Goal: Task Accomplishment & Management: Complete application form

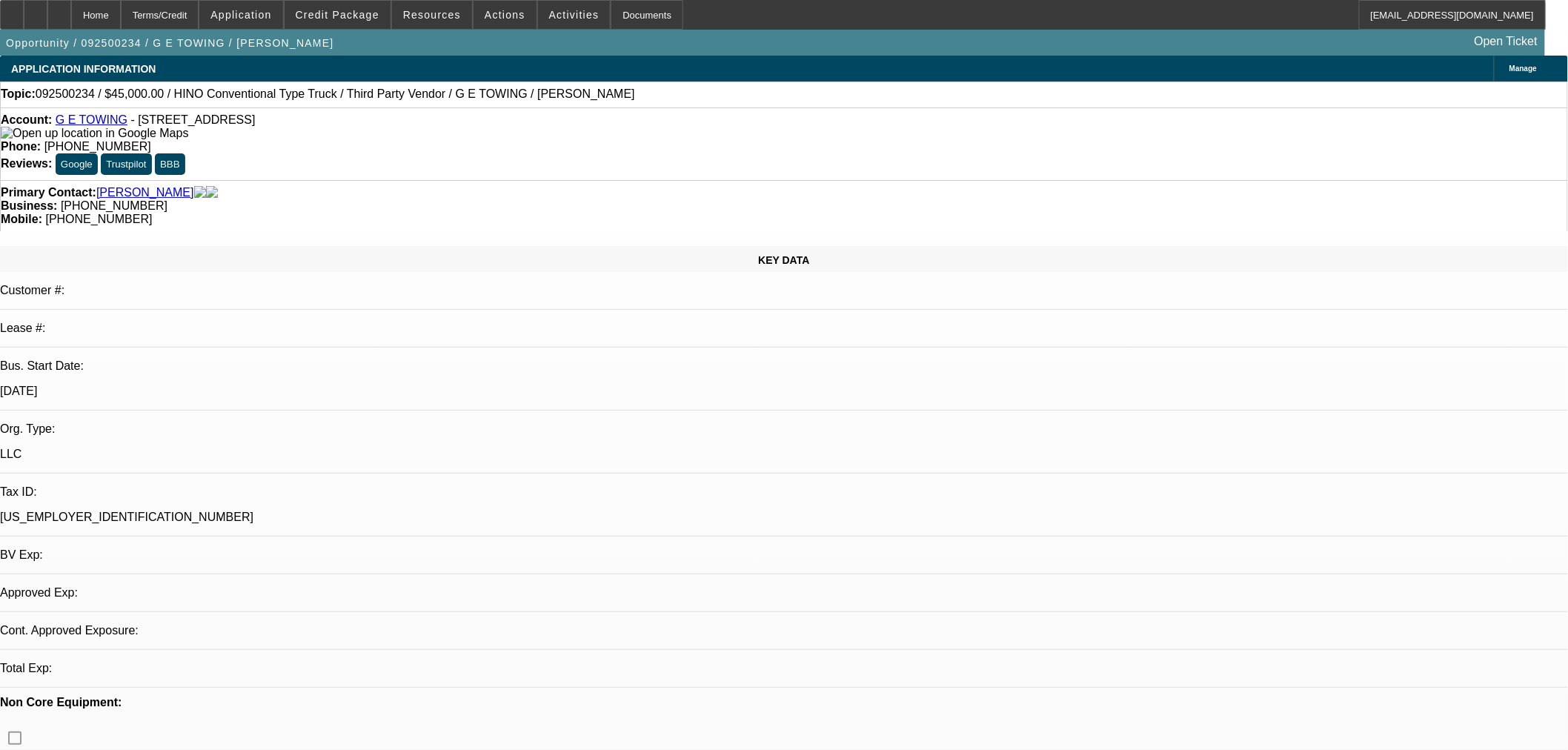
select select "0"
select select "2"
select select "0.1"
select select "4"
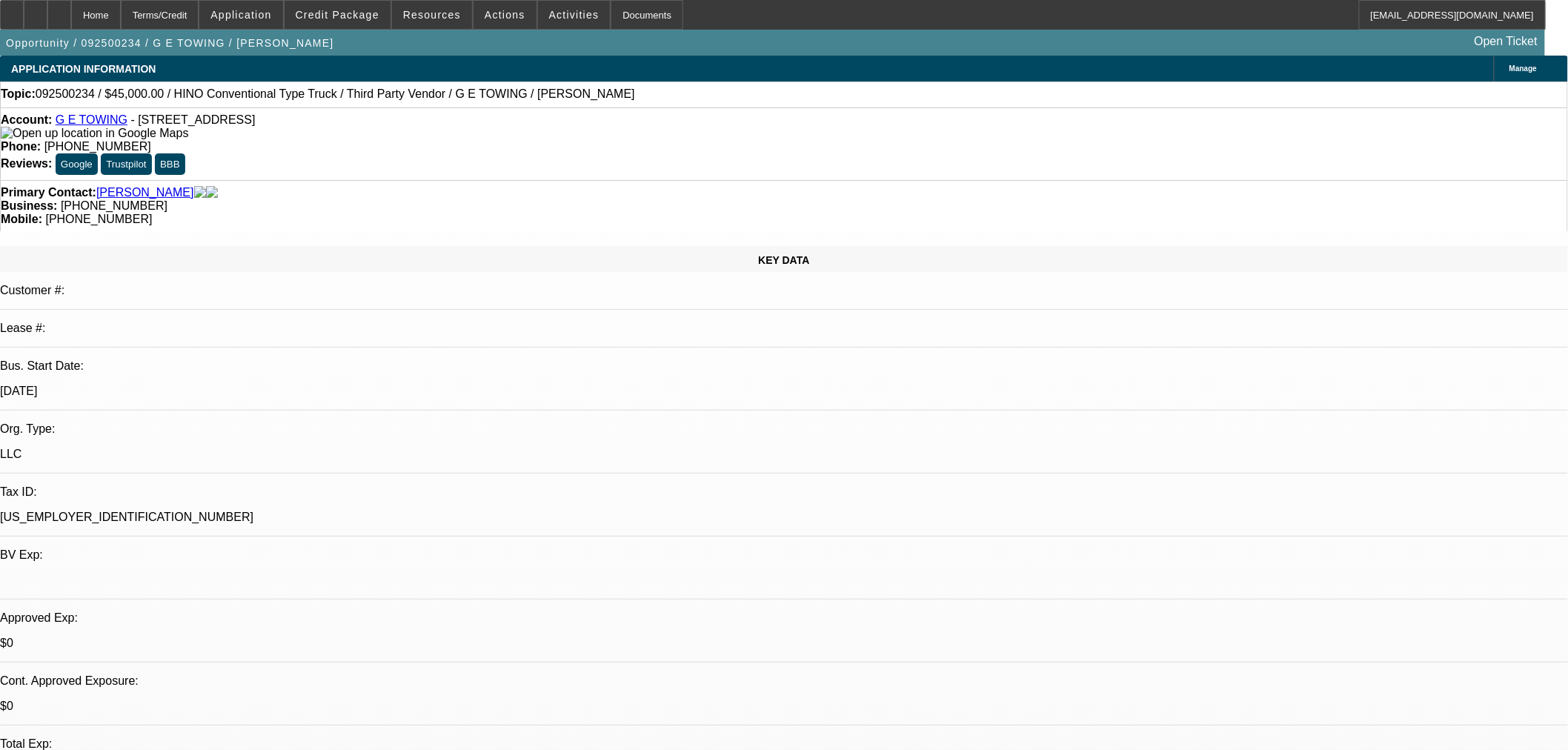
click at [85, 126] on link "G E TOWING" at bounding box center [91, 120] width 72 height 13
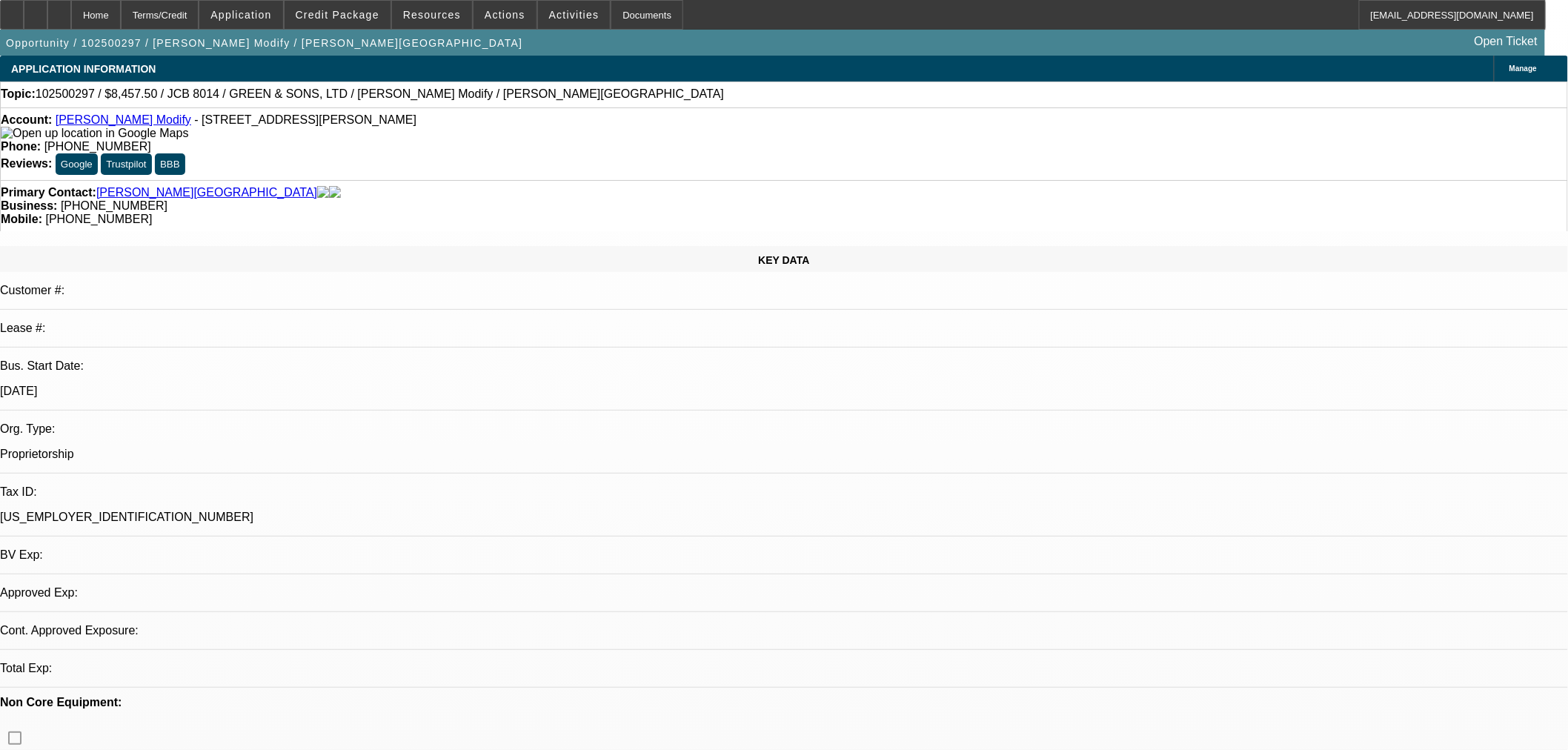
select select "0.15"
select select "2"
select select "0"
select select "6"
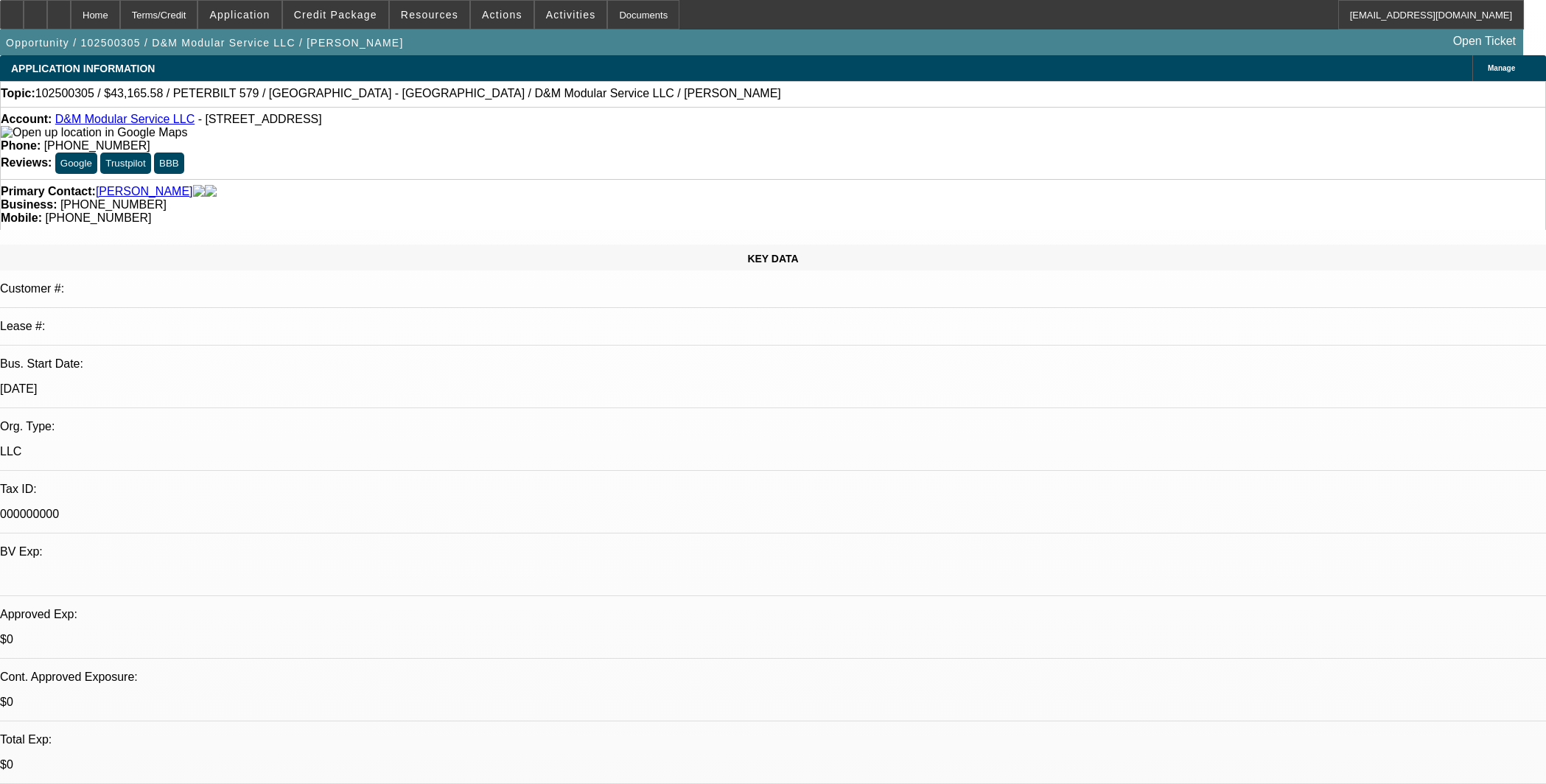
select select "0"
select select "2"
select select "0.1"
select select "4"
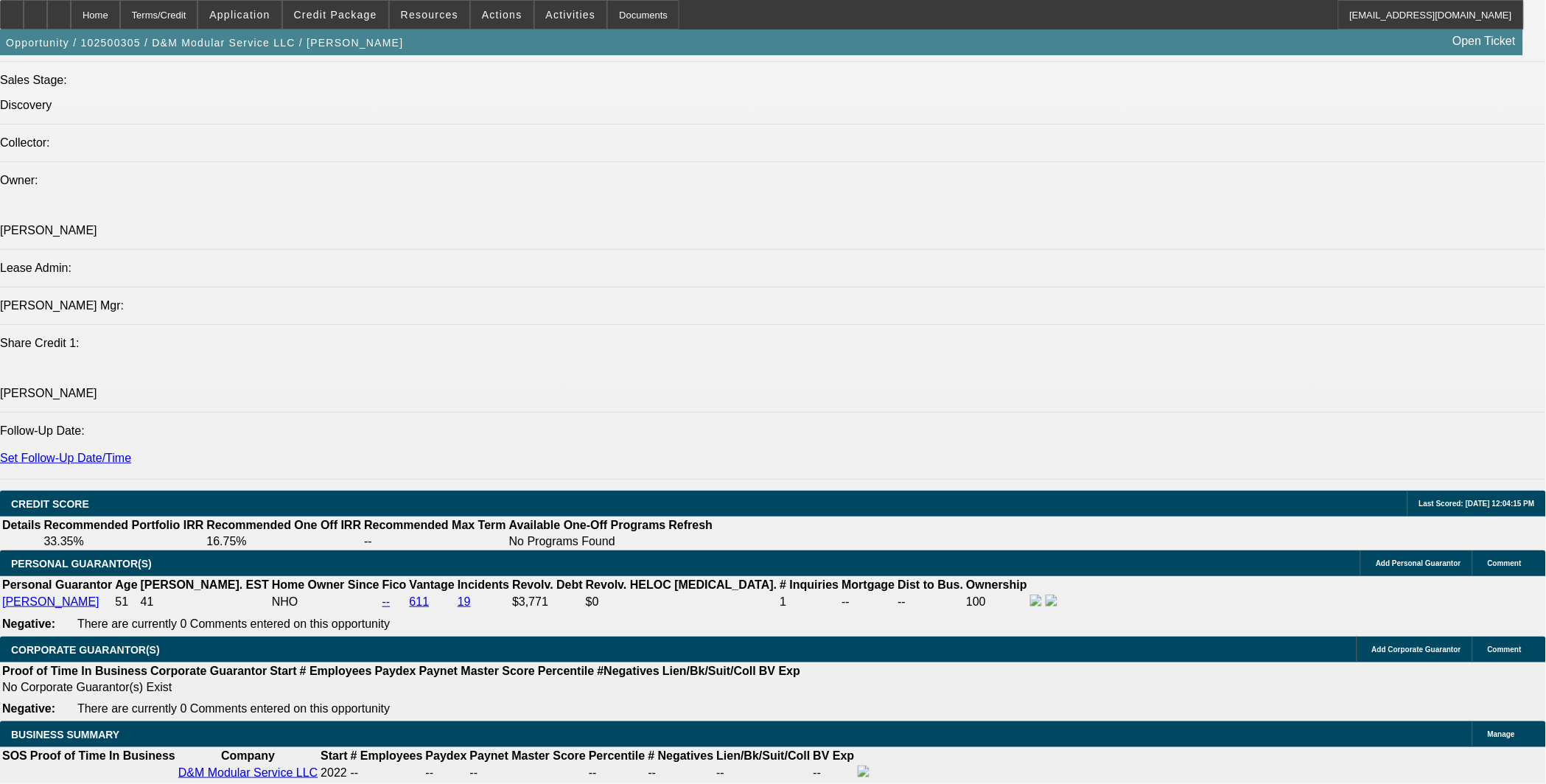
scroll to position [1773, 0]
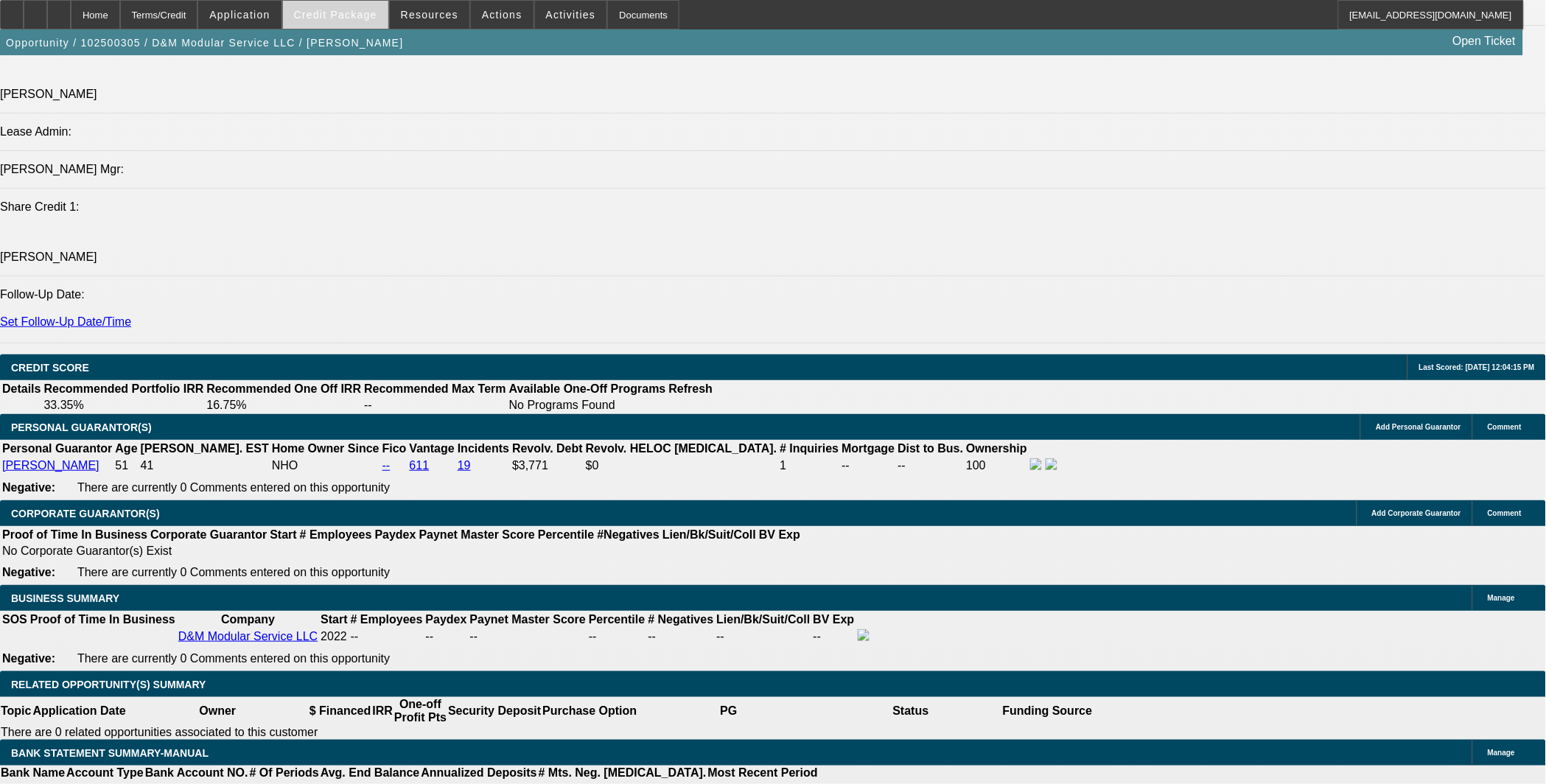
click at [358, 23] on span at bounding box center [336, 14] width 105 height 35
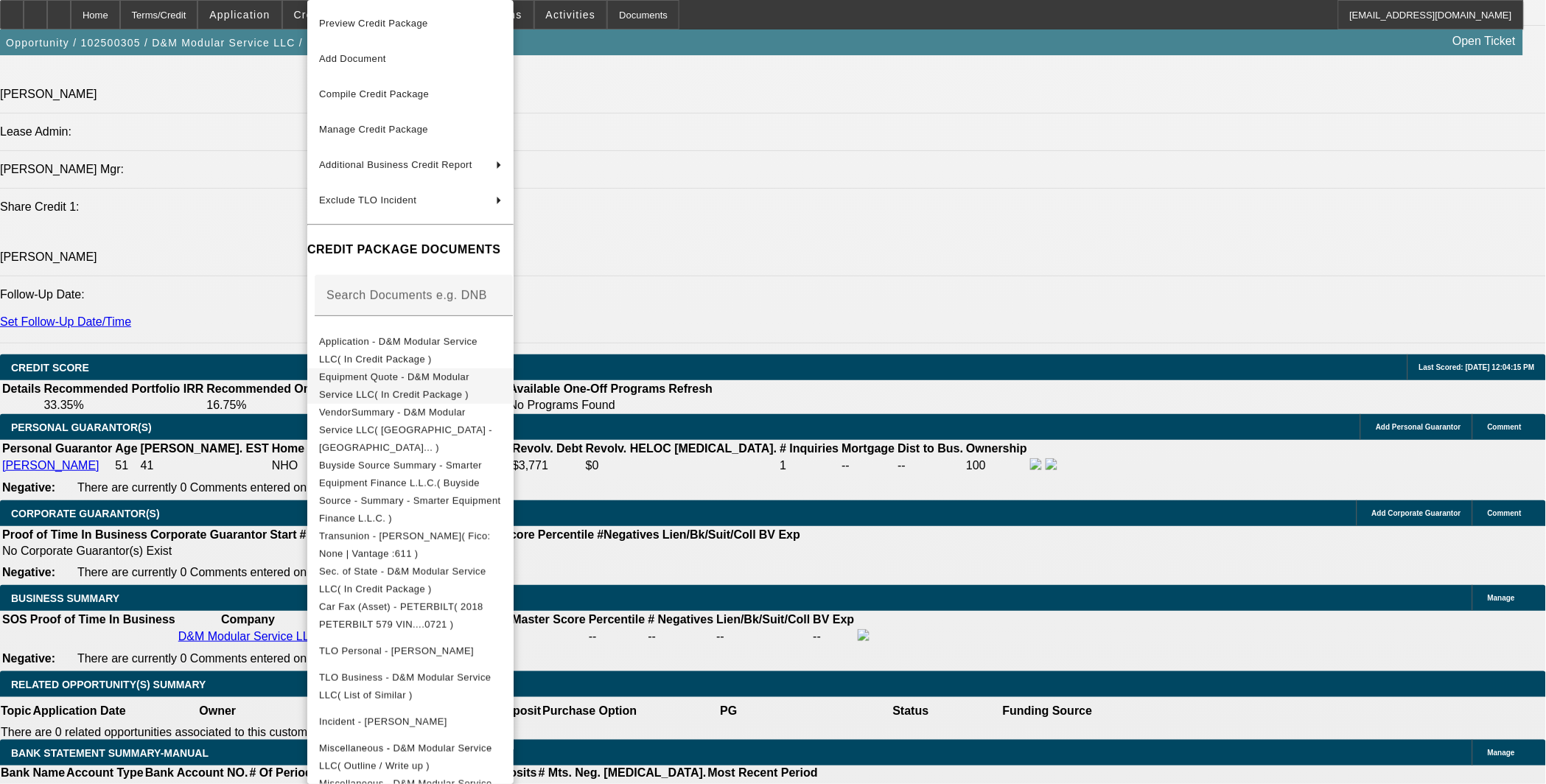
click at [502, 385] on span "Equipment Quote - D&M Modular Service LLC( In Credit Package )" at bounding box center [410, 386] width 183 height 35
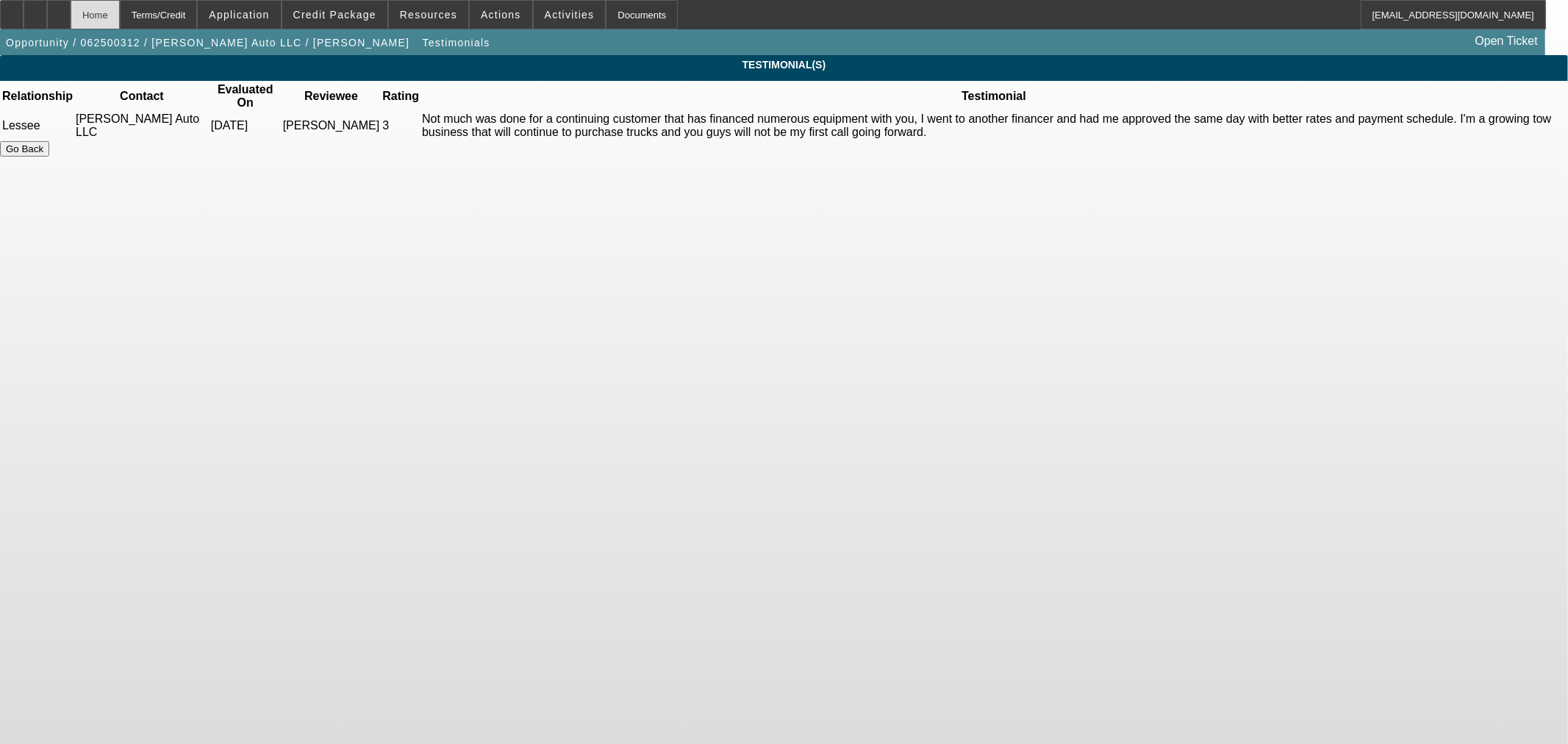
click at [120, 11] on div "Home" at bounding box center [96, 14] width 49 height 29
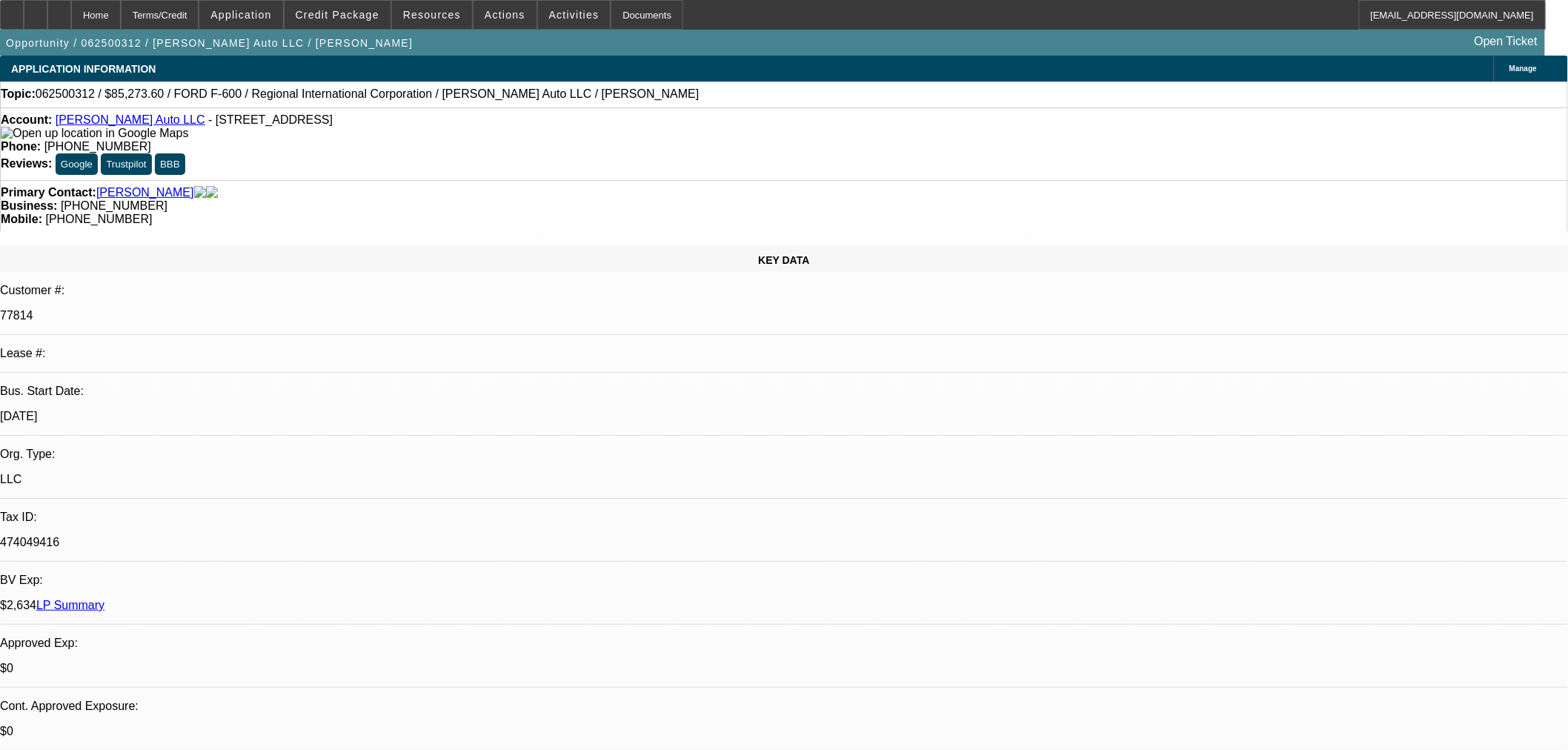
select select "0"
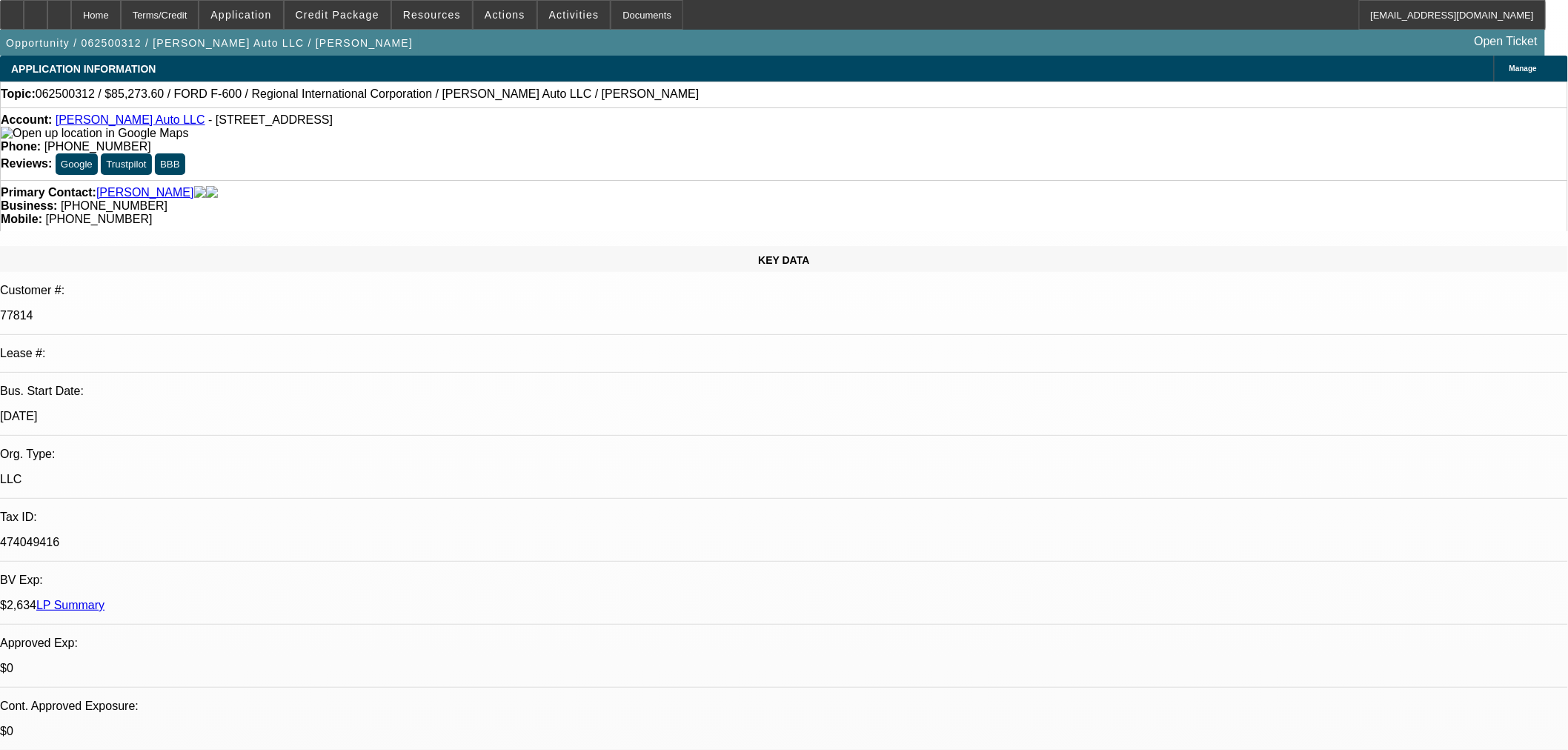
select select "0"
select select "0.1"
select select "0"
select select "0.1"
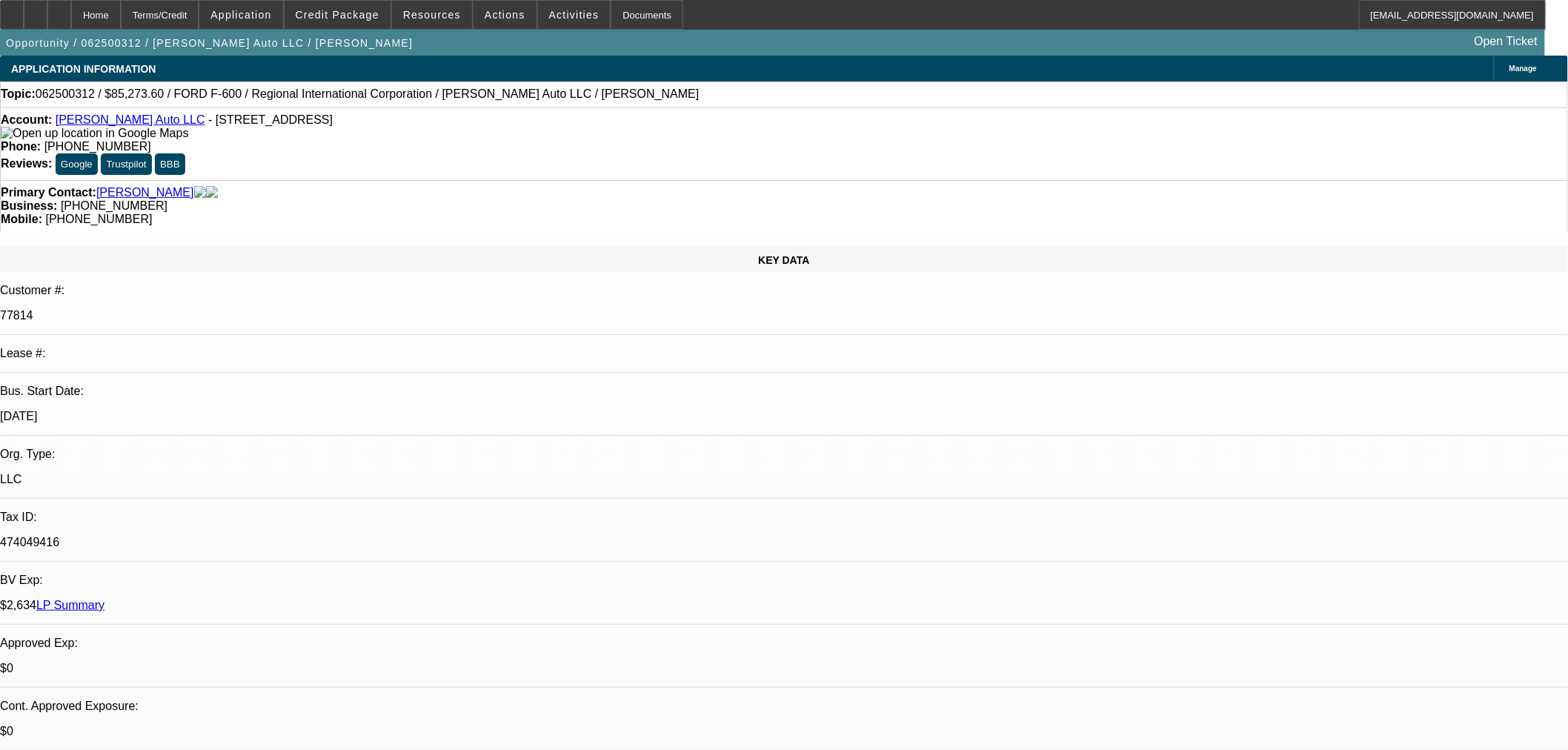
select select "0"
select select "1"
select select "6"
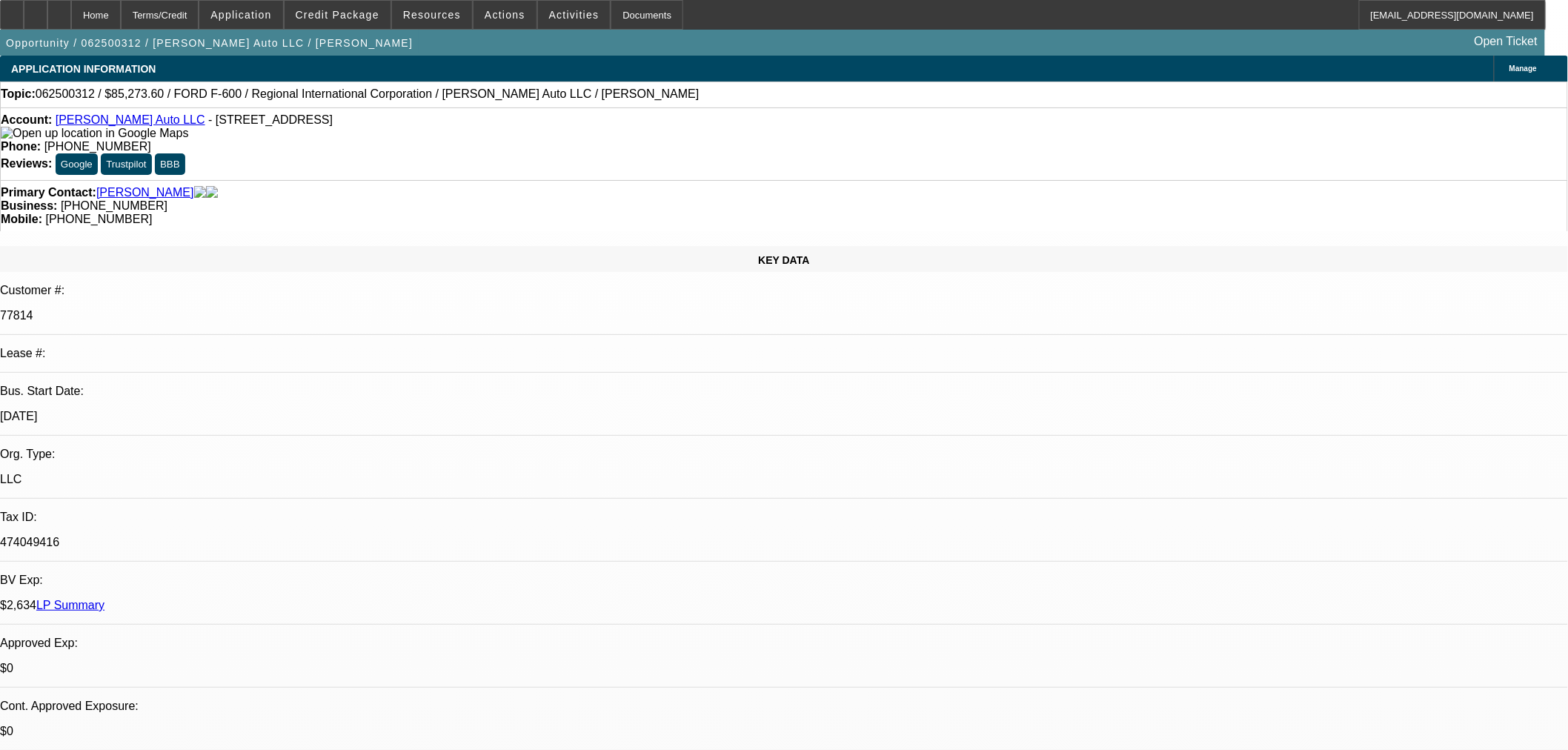
select select "1"
select select "6"
select select "1"
select select "2"
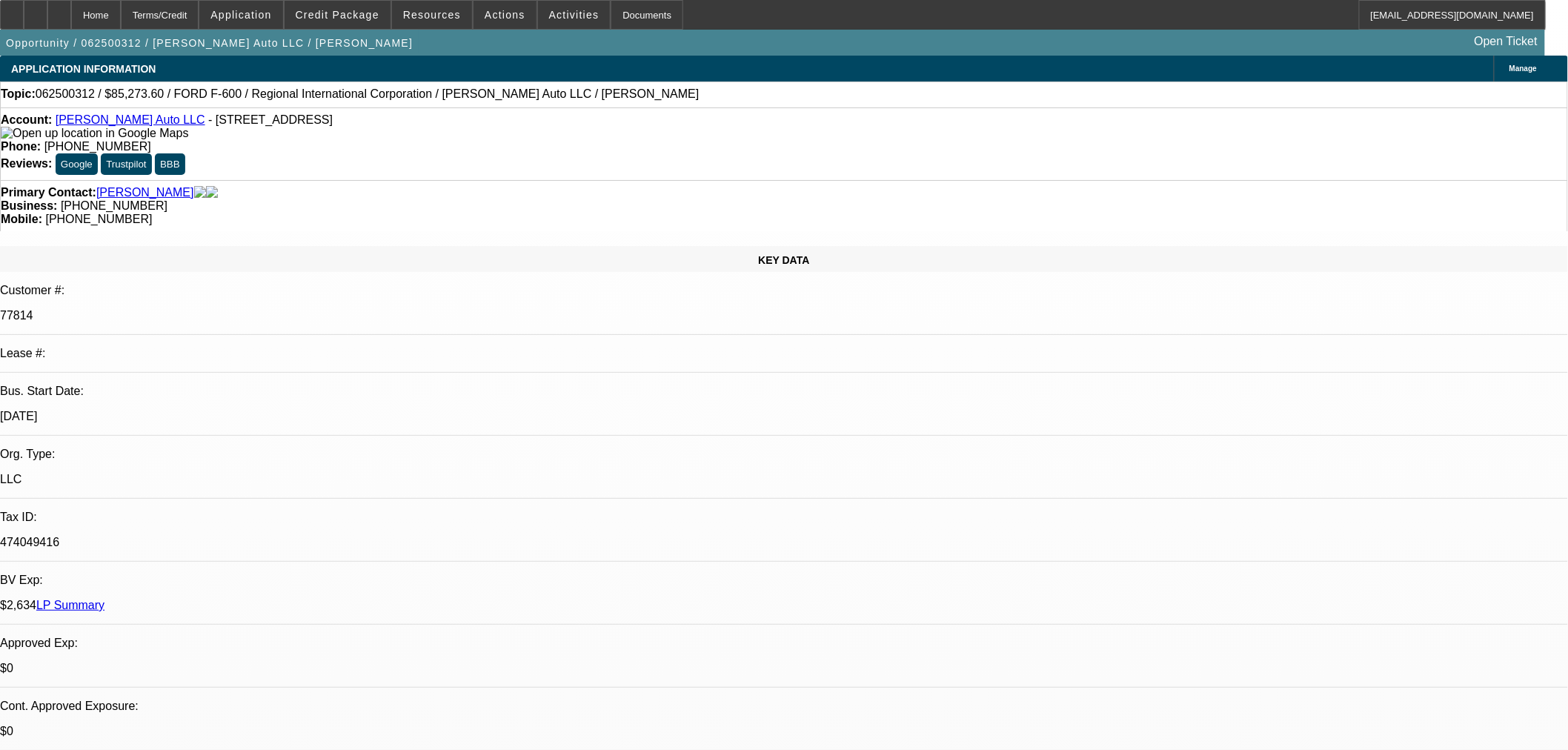
select select "6"
select select "1"
select select "2"
select select "6"
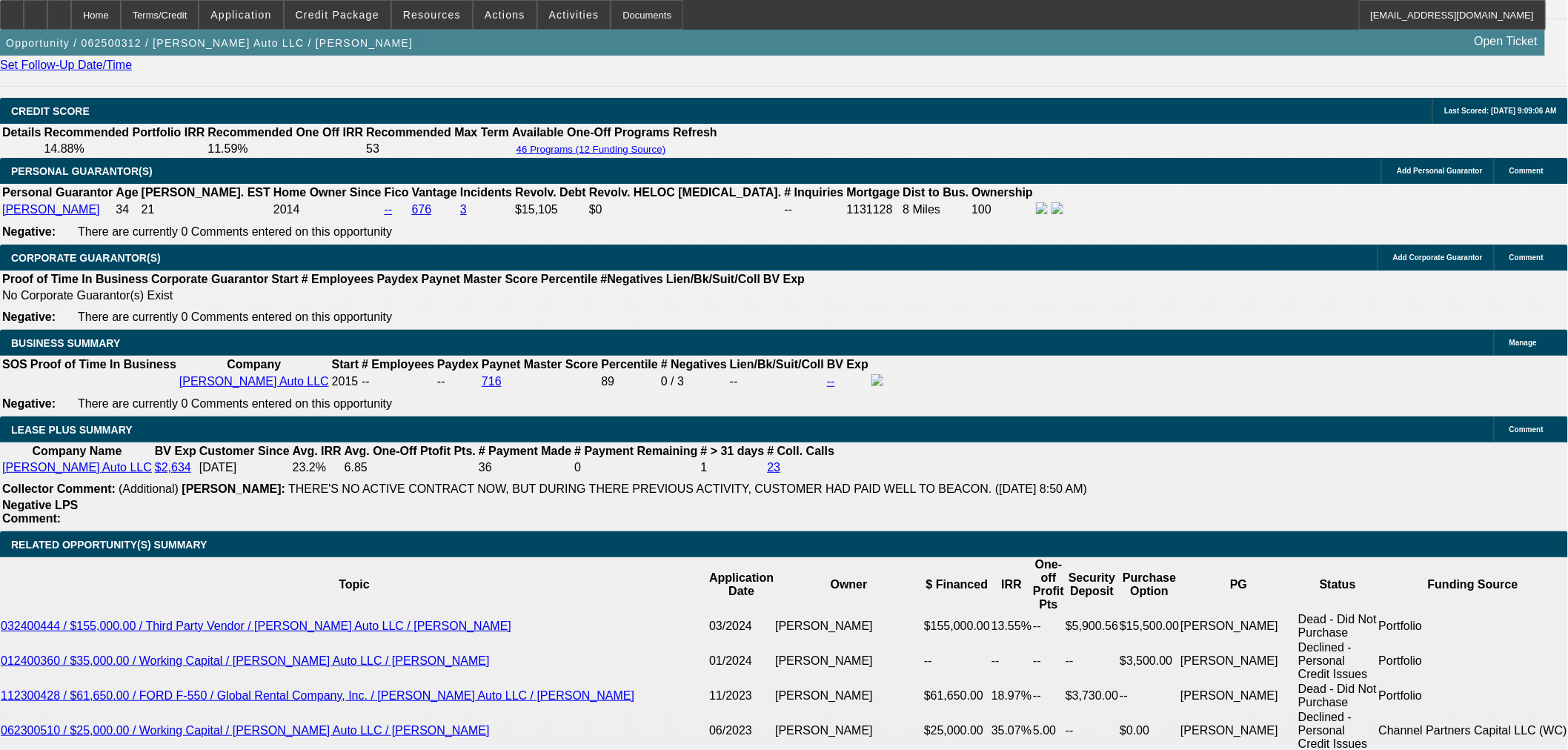
scroll to position [2195, 0]
